Goal: Task Accomplishment & Management: Use online tool/utility

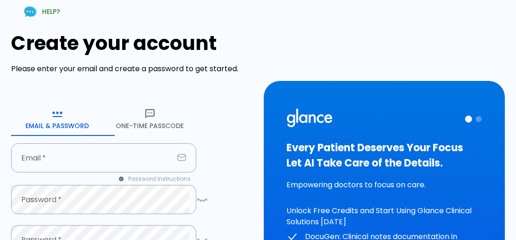
scroll to position [164, 0]
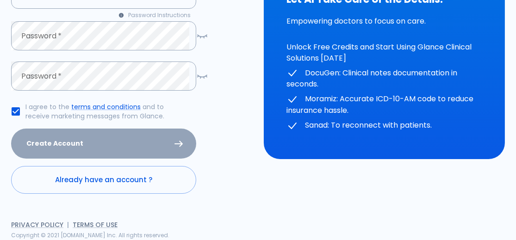
click at [183, 178] on link "Already have an account ?" at bounding box center [103, 180] width 185 height 28
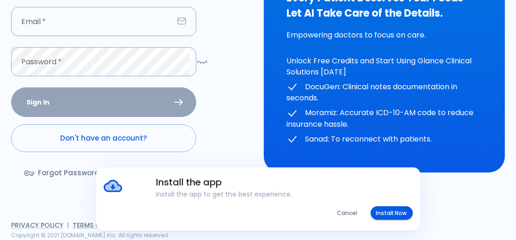
click at [162, 23] on input "Email   *" at bounding box center [92, 21] width 162 height 29
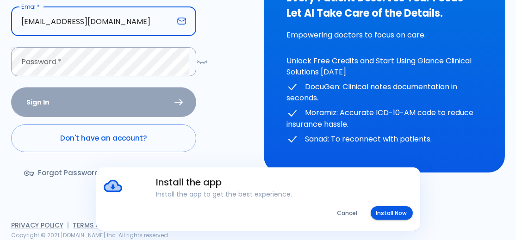
type input "[EMAIL_ADDRESS][DOMAIN_NAME]"
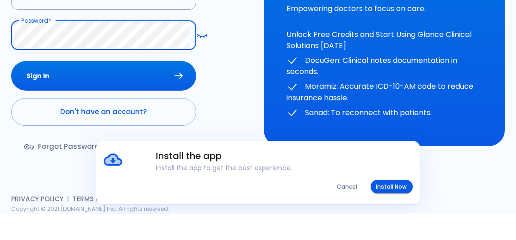
click at [11, 87] on button "Sign In" at bounding box center [103, 102] width 185 height 30
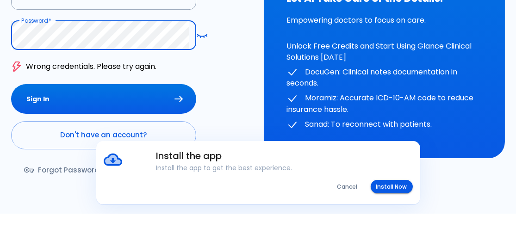
click at [11, 111] on button "Sign In" at bounding box center [103, 126] width 185 height 30
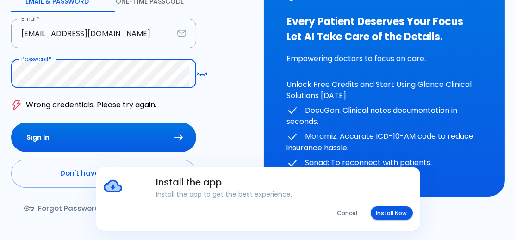
scroll to position [124, 0]
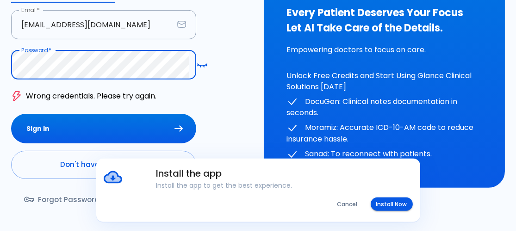
click at [201, 71] on icon "button" at bounding box center [201, 74] width 11 height 12
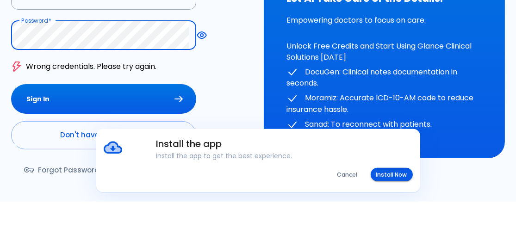
click at [11, 123] on button "Sign In" at bounding box center [103, 138] width 185 height 30
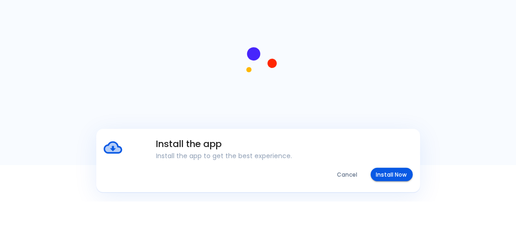
scroll to position [0, 0]
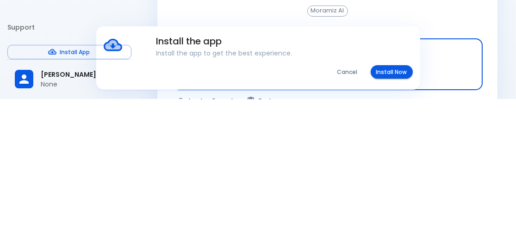
scroll to position [13, 0]
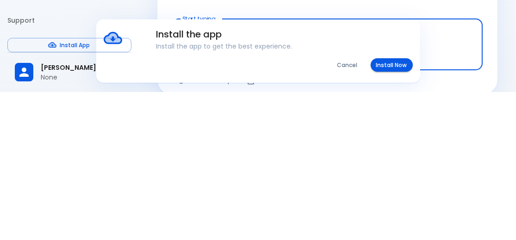
click at [486, 183] on div "Install the app Install the app to get the best experience. Cancel Install Now" at bounding box center [258, 198] width 516 height 63
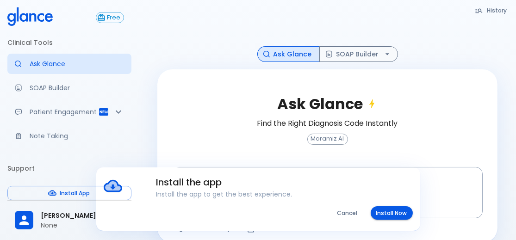
click at [348, 216] on button "Cancel" at bounding box center [347, 212] width 31 height 13
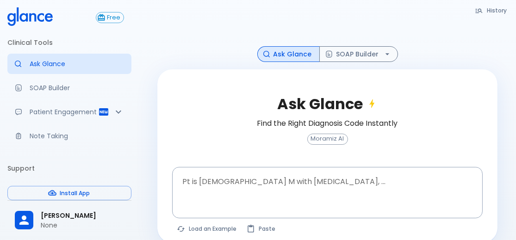
click at [44, 91] on p "SOAP Builder" at bounding box center [77, 87] width 94 height 9
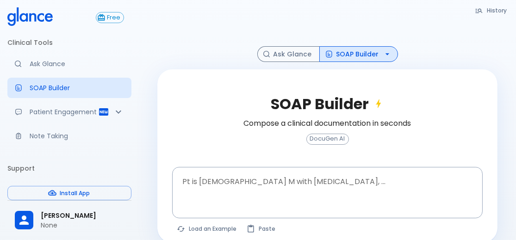
click at [393, 36] on div at bounding box center [327, 22] width 340 height 48
click at [46, 68] on link "Ask Glance" at bounding box center [69, 64] width 124 height 20
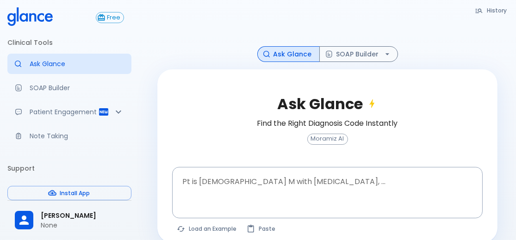
click at [50, 113] on p "Patient Engagement" at bounding box center [64, 111] width 68 height 9
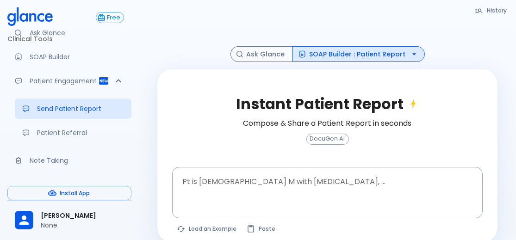
scroll to position [29, 0]
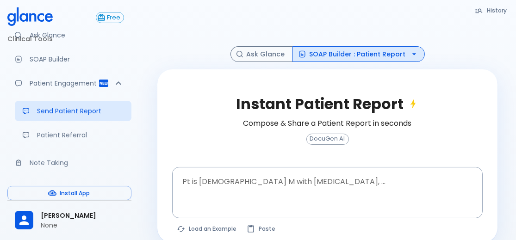
click at [41, 161] on p "Note Taking" at bounding box center [77, 162] width 94 height 9
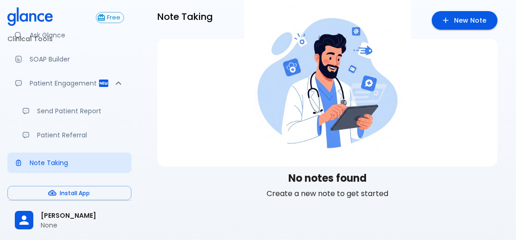
click at [476, 23] on link "New Note" at bounding box center [464, 20] width 66 height 19
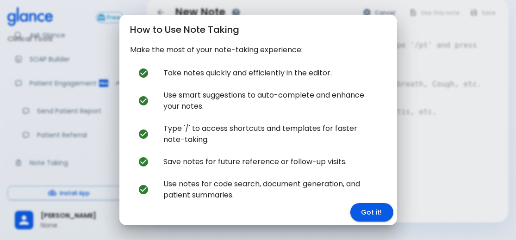
click at [374, 216] on button "Got it!" at bounding box center [371, 212] width 43 height 19
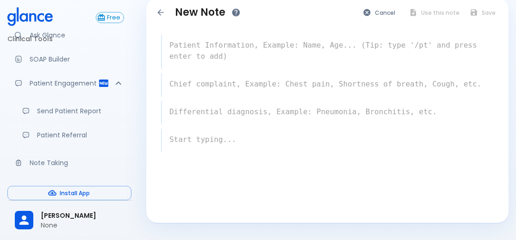
click at [76, 64] on link "SOAP Builder" at bounding box center [69, 59] width 124 height 20
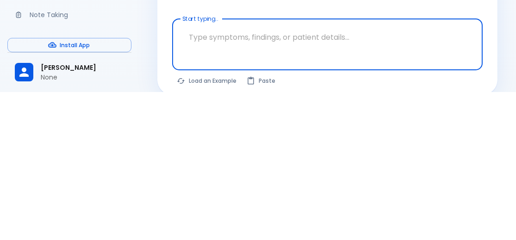
click at [215, 235] on button "Load an Example" at bounding box center [207, 228] width 70 height 13
type textarea "30F, weight loss, [MEDICAL_DATA], [MEDICAL_DATA], HR 121, [MEDICAL_DATA], TSH u…"
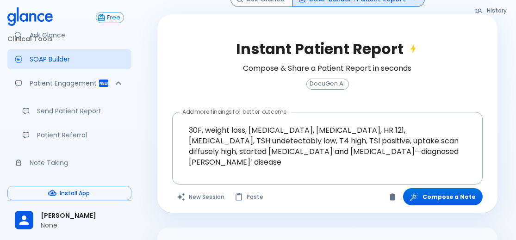
click at [444, 205] on button "Compose a Note" at bounding box center [443, 196] width 80 height 17
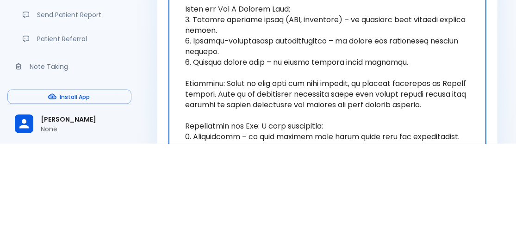
scroll to position [159, 0]
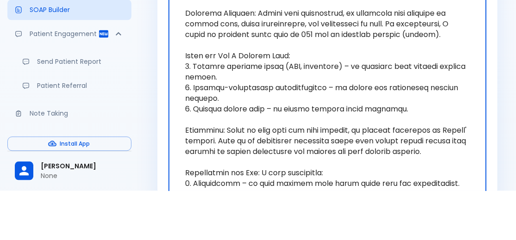
click at [383, 91] on textarea "Generated Patient Report" at bounding box center [327, 228] width 305 height 444
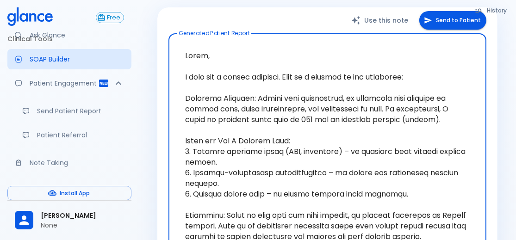
scroll to position [0, 0]
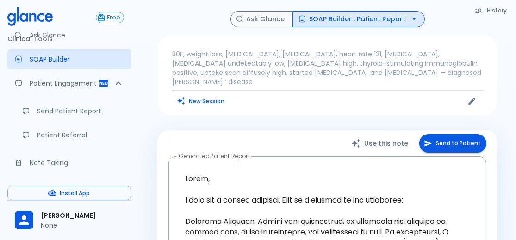
click at [372, 21] on button "SOAP Builder : Patient Report" at bounding box center [358, 19] width 132 height 16
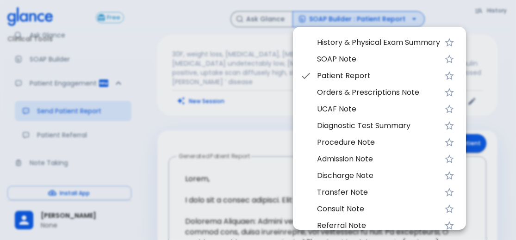
click at [347, 66] on li "SOAP Note" at bounding box center [379, 59] width 173 height 17
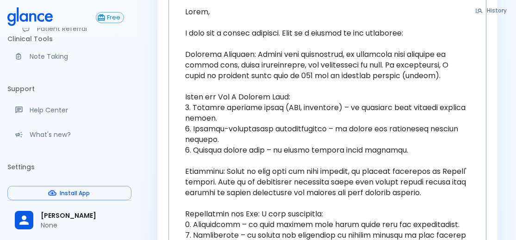
scroll to position [164, 0]
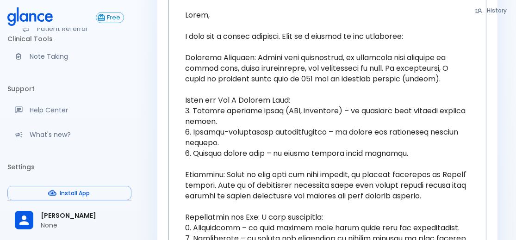
click at [33, 59] on p "Note Taking" at bounding box center [77, 56] width 94 height 9
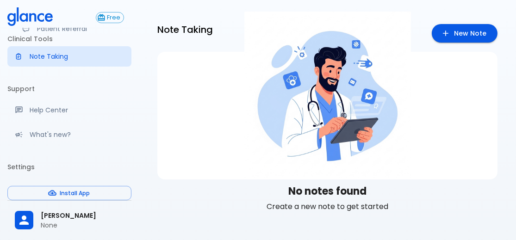
click at [472, 28] on link "New Note" at bounding box center [464, 33] width 66 height 19
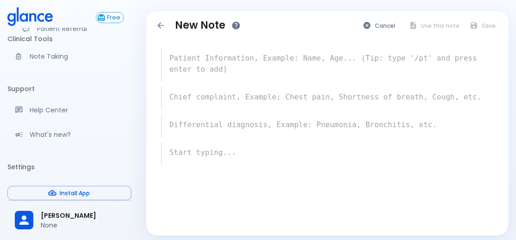
click at [235, 147] on textarea at bounding box center [328, 152] width 332 height 18
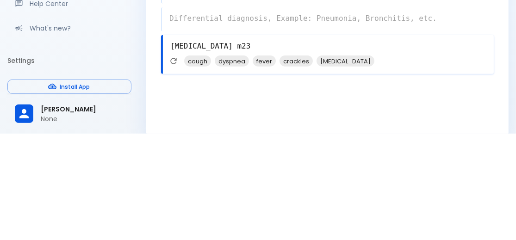
click at [297, 170] on span "crackles" at bounding box center [295, 167] width 33 height 11
type textarea "[MEDICAL_DATA] m23 , crackles"
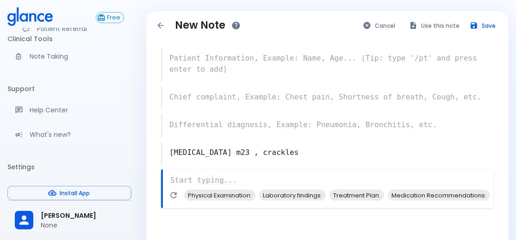
click at [435, 28] on button "Use this note" at bounding box center [434, 25] width 61 height 13
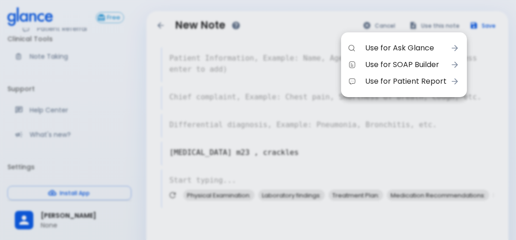
click at [436, 130] on div at bounding box center [258, 120] width 516 height 240
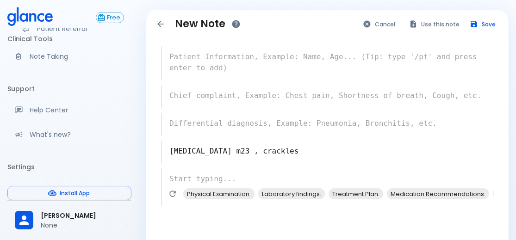
scroll to position [1, 0]
click at [492, 25] on button "Save" at bounding box center [483, 24] width 36 height 13
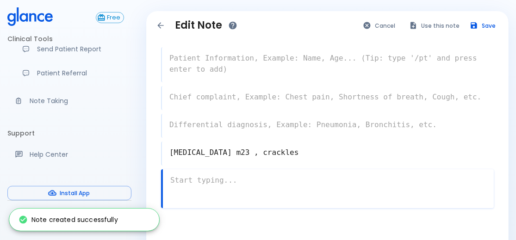
click at [289, 31] on div "Edit Note Cancel Use this note Save" at bounding box center [327, 25] width 347 height 14
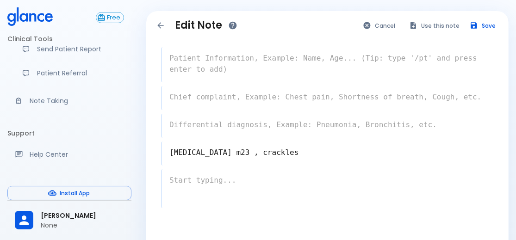
click at [233, 27] on icon "How to use notes" at bounding box center [233, 26] width 8 height 8
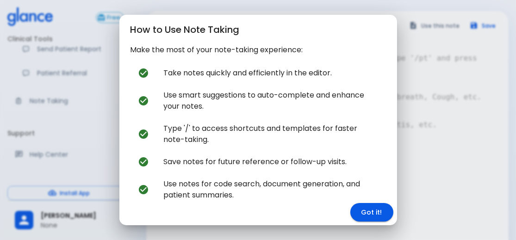
click at [74, 89] on div "How to Use Note Taking Make the most of your note-taking experience: Take notes…" at bounding box center [258, 120] width 516 height 240
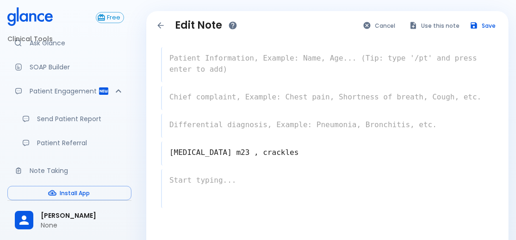
scroll to position [21, 0]
click at [37, 92] on p "Patient Engagement" at bounding box center [64, 90] width 68 height 9
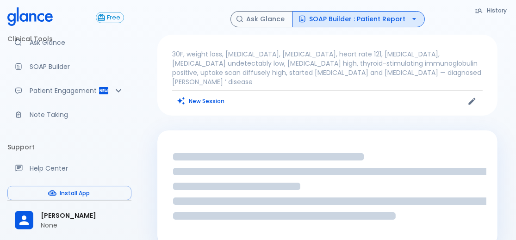
click at [43, 91] on p "Patient Engagement" at bounding box center [64, 90] width 68 height 9
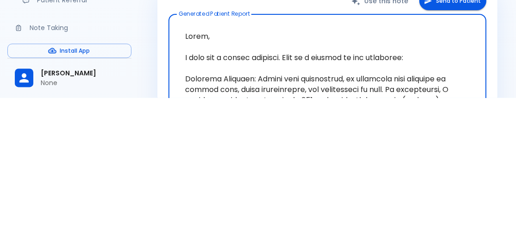
scroll to position [6, 0]
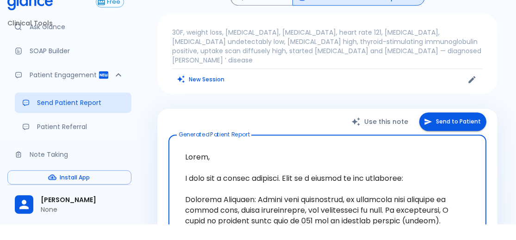
scroll to position [0, 0]
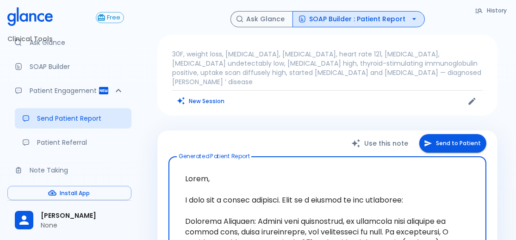
click at [206, 18] on div "Ask Glance SOAP Builder : Patient Report" at bounding box center [327, 19] width 340 height 16
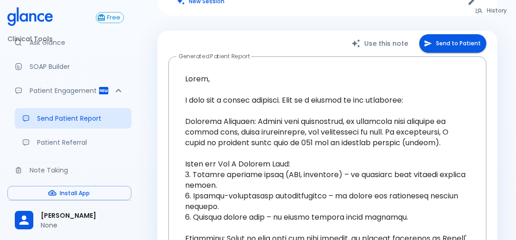
scroll to position [107, 0]
